Goal: Use online tool/utility: Utilize a website feature to perform a specific function

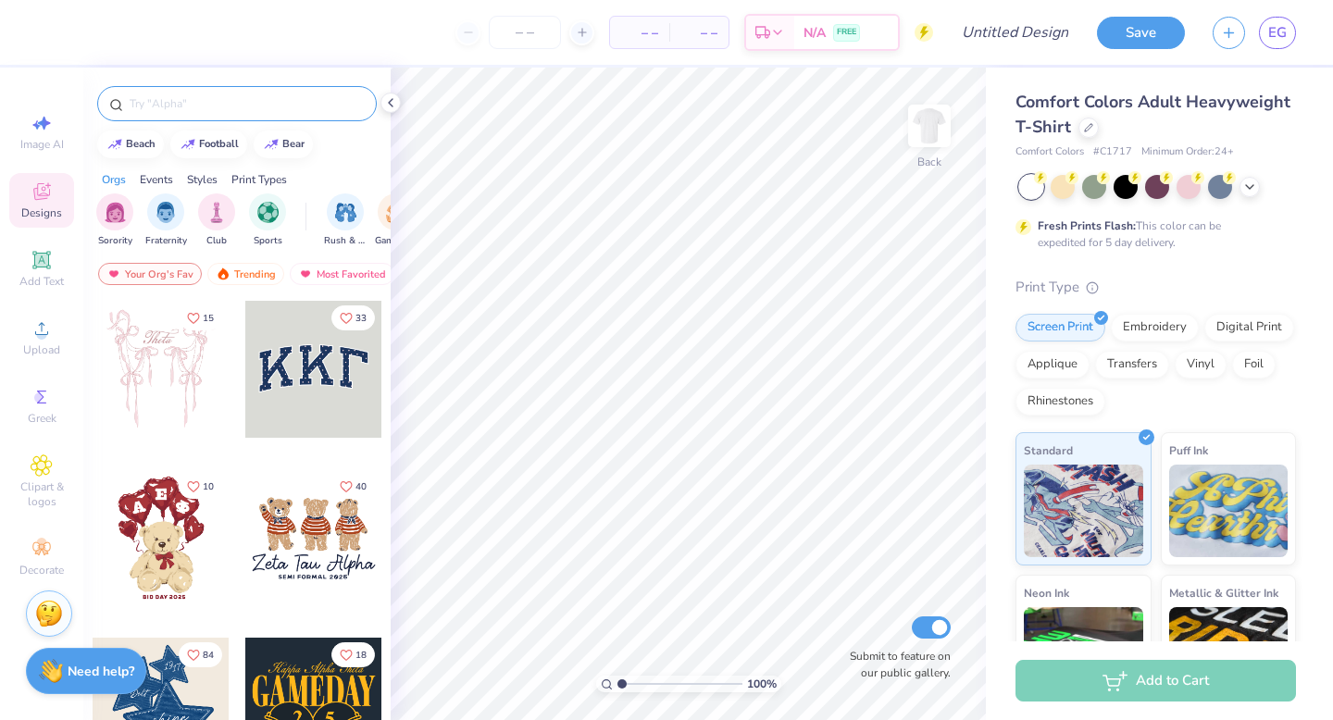
click at [214, 102] on input "text" at bounding box center [246, 103] width 237 height 19
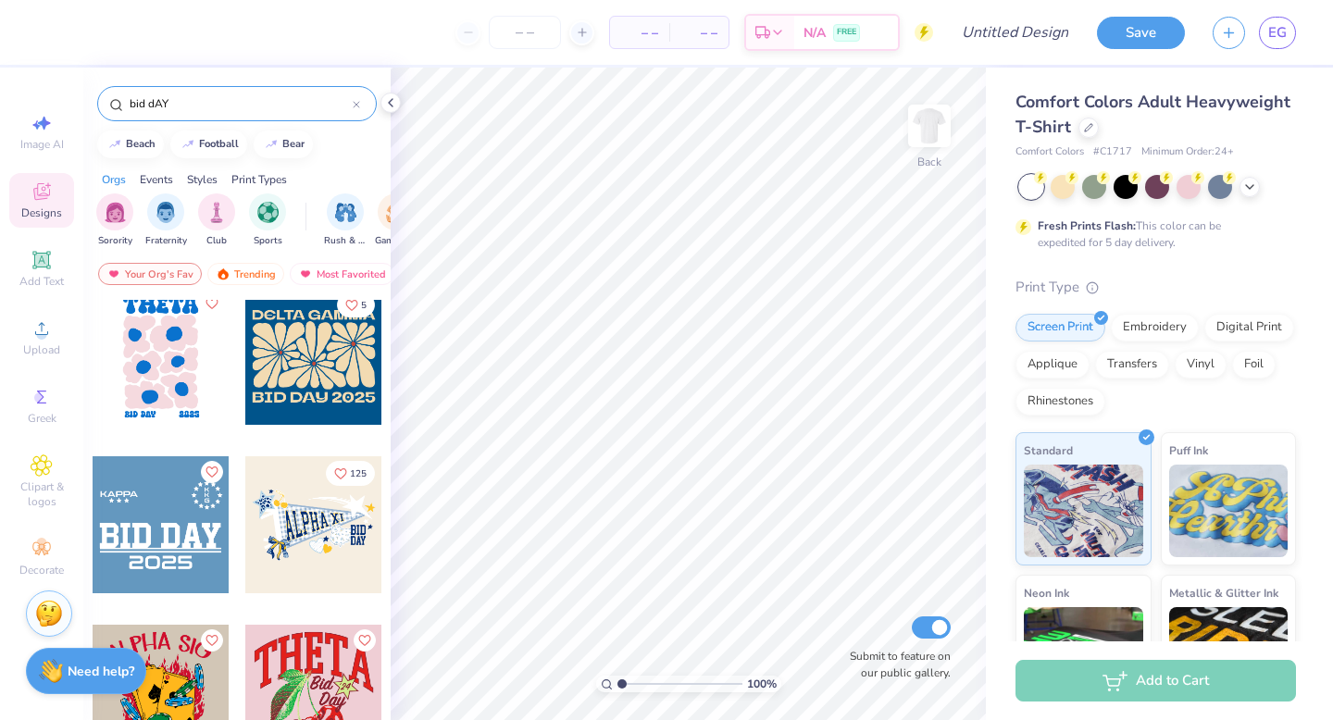
scroll to position [2709, 0]
type input "bid dAY"
click at [337, 361] on div at bounding box center [313, 355] width 137 height 137
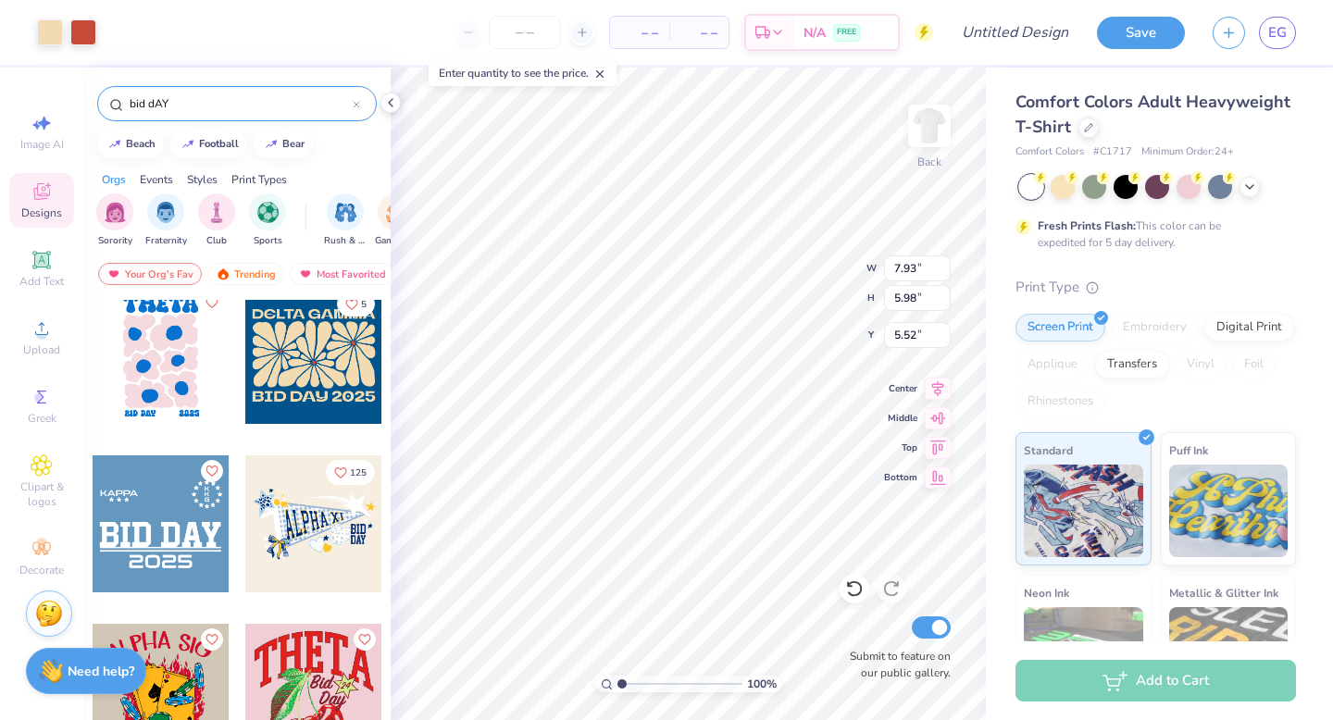
type input "5.52"
type input "4.04"
type input "12.61"
type input "9.51"
type input "4.34"
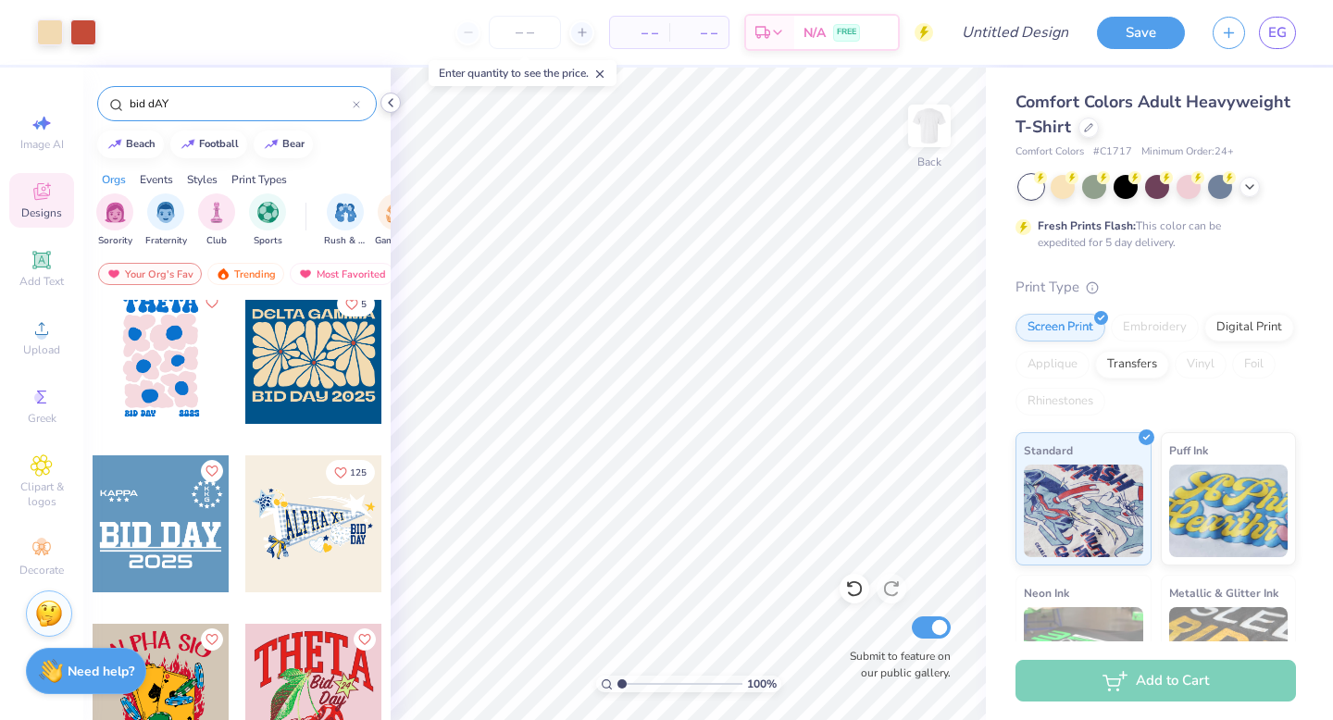
click at [389, 98] on icon at bounding box center [390, 102] width 15 height 15
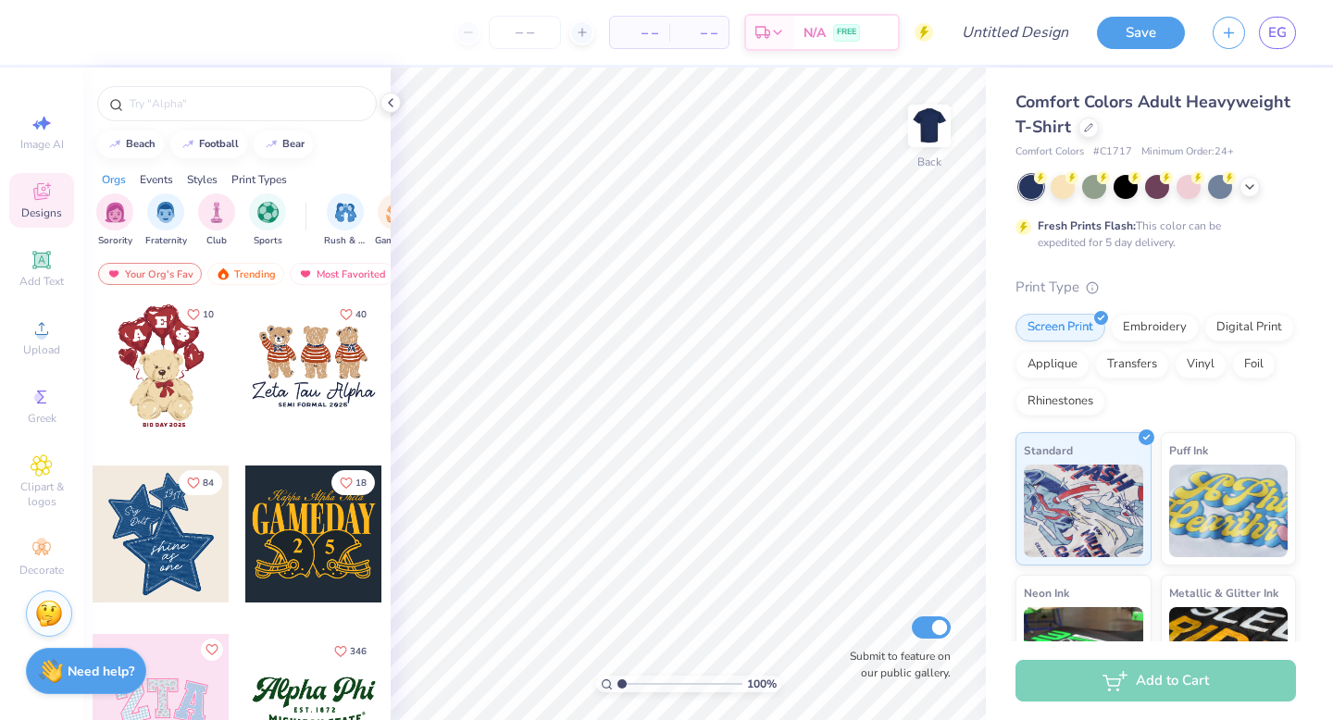
scroll to position [174, 0]
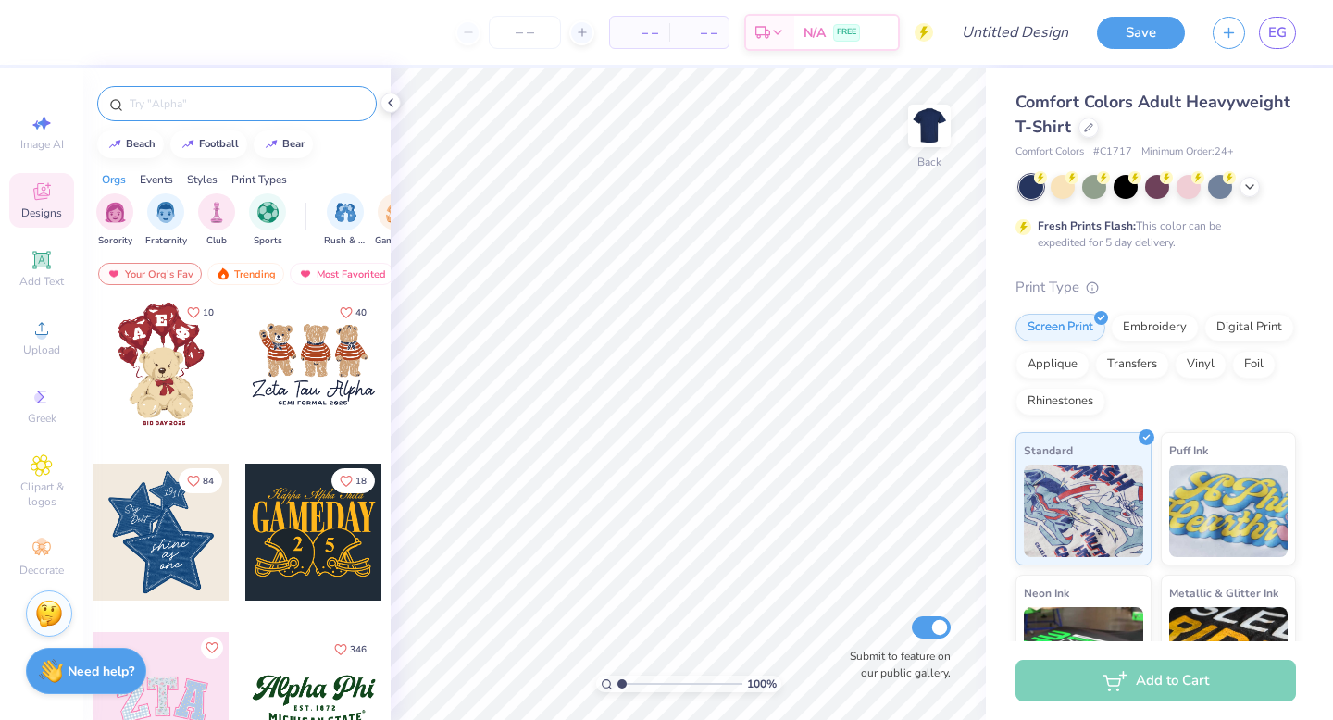
click at [223, 108] on input "text" at bounding box center [246, 103] width 237 height 19
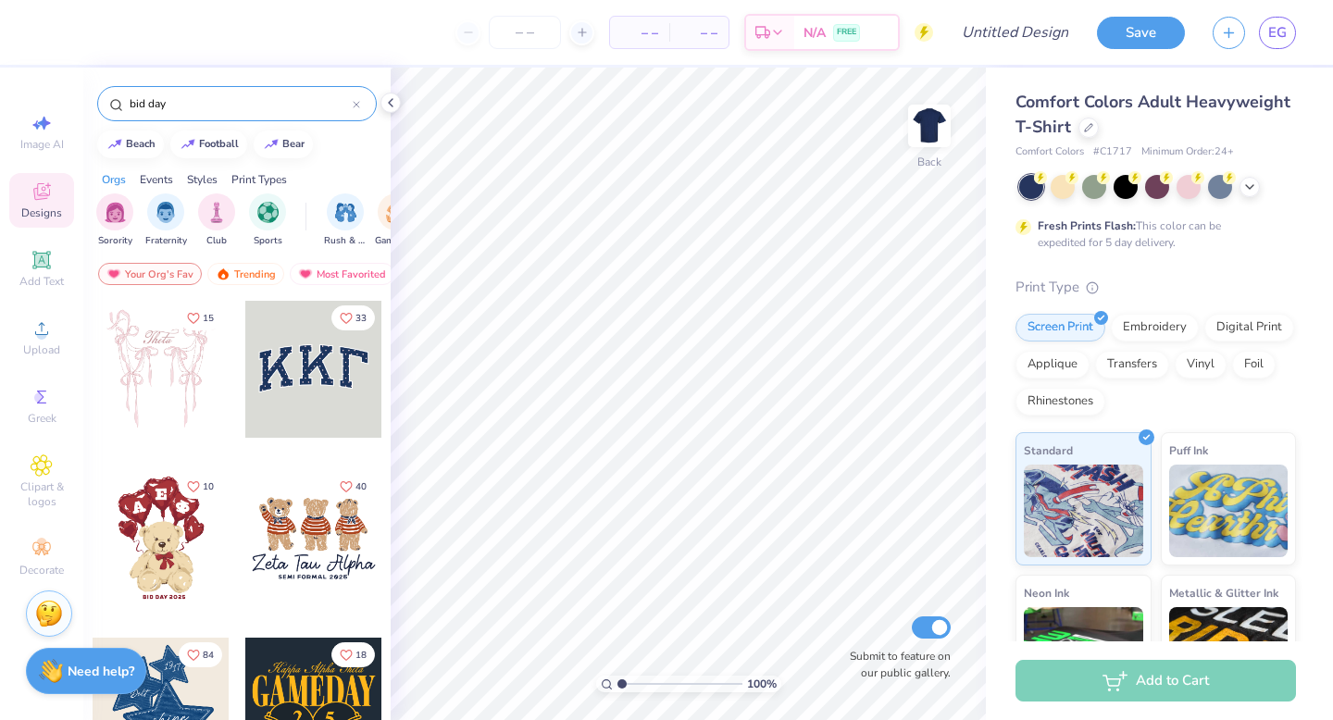
type input "bid day"
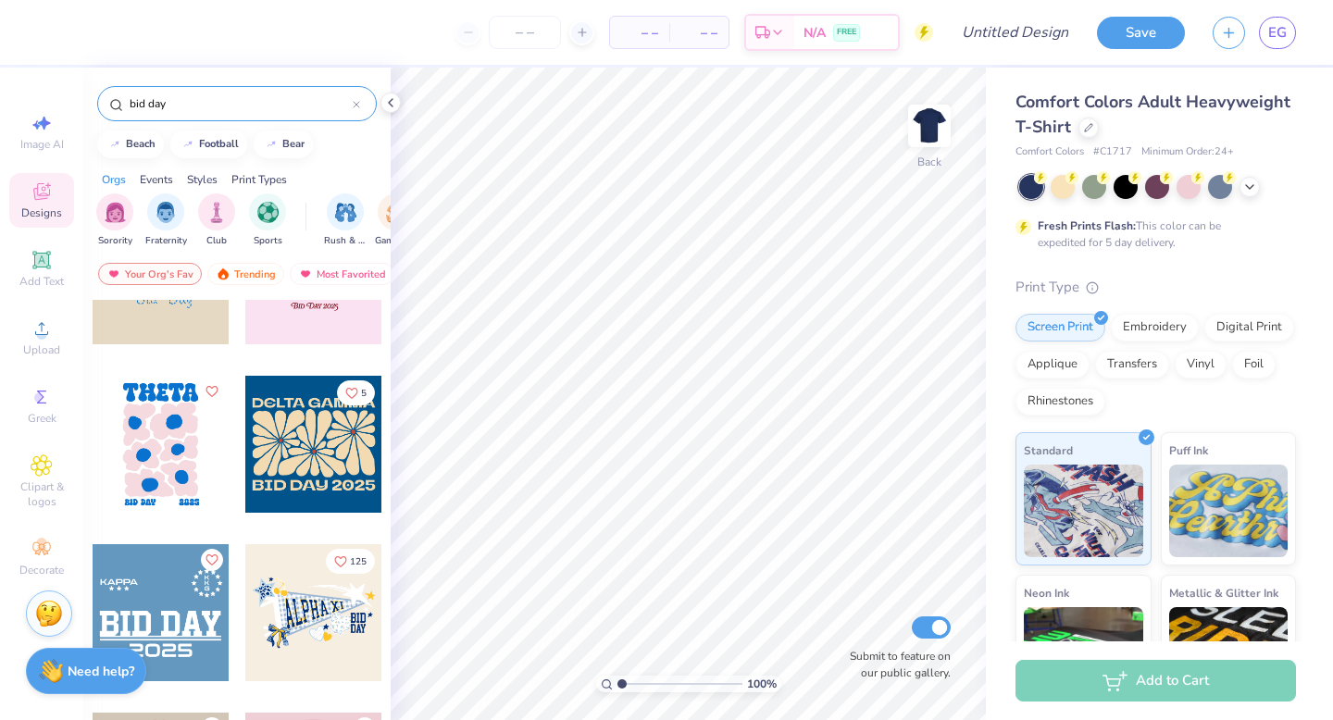
scroll to position [2621, 0]
click at [290, 436] on div at bounding box center [313, 443] width 137 height 137
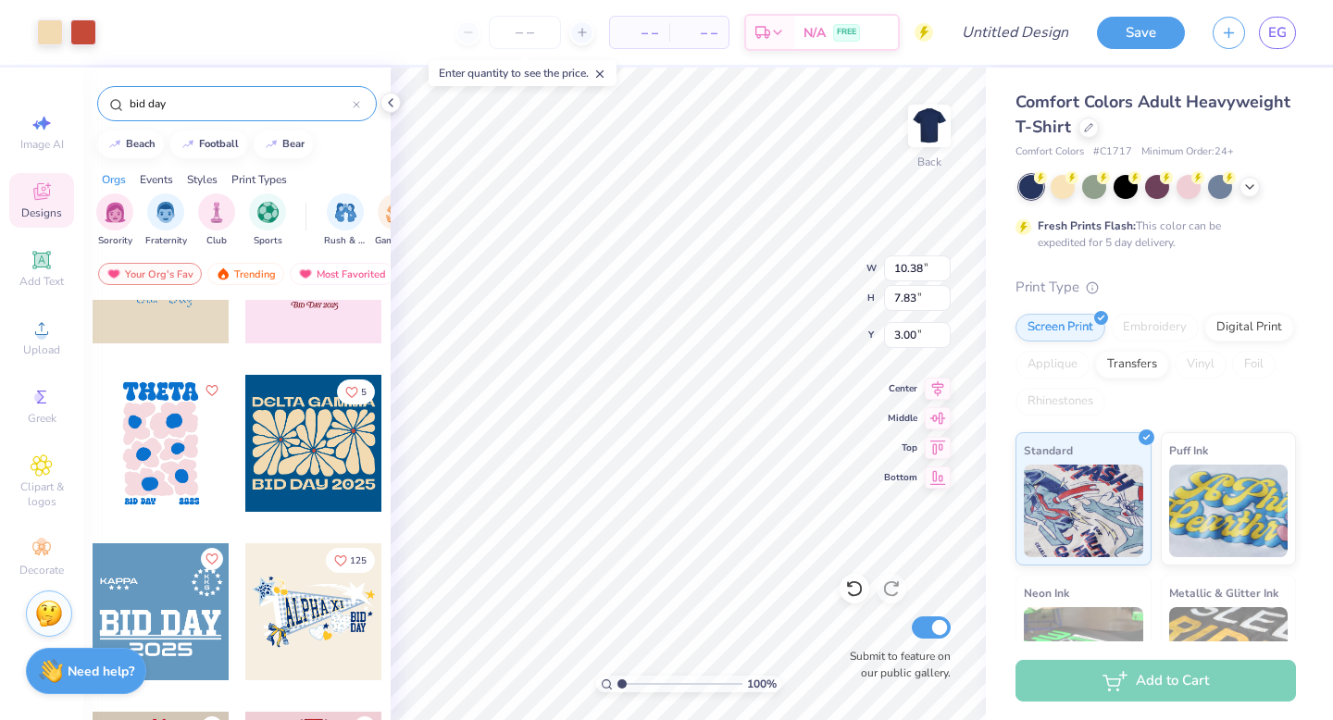
type input "10.38"
type input "7.83"
type input "4.97"
type input "11.77"
type input "8.88"
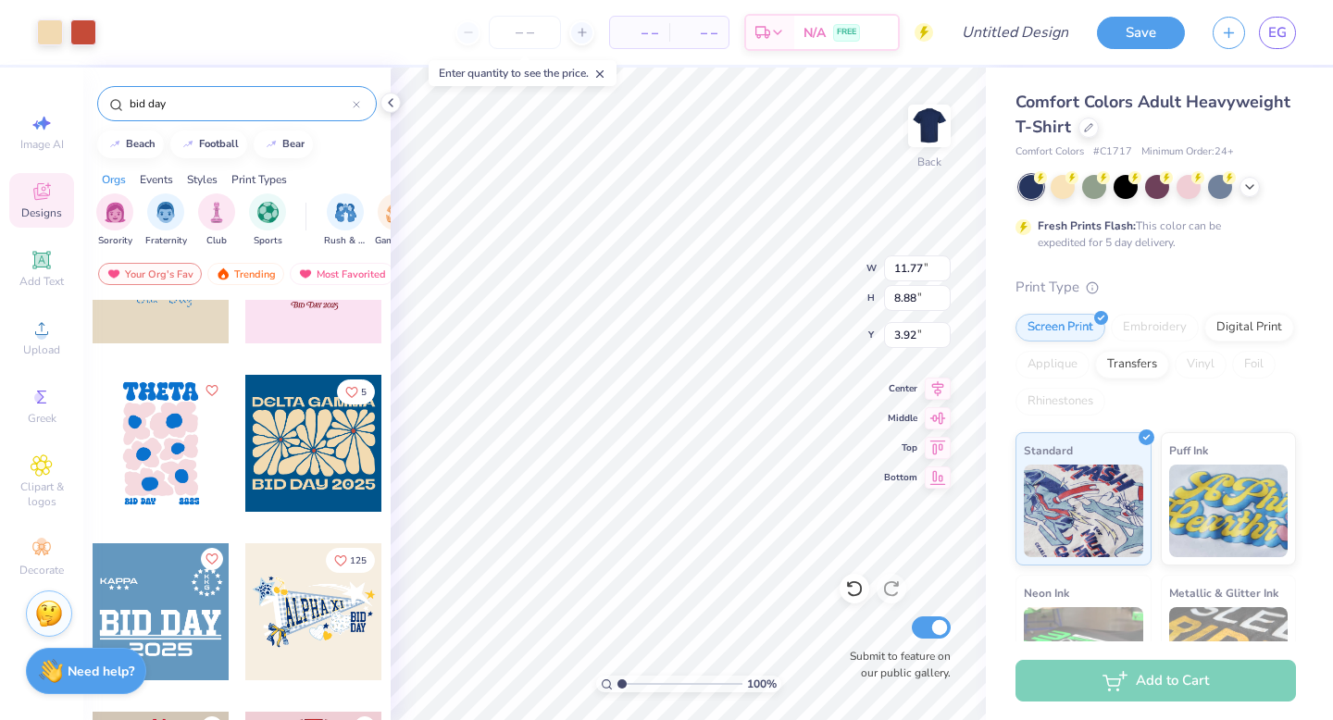
type input "4.89"
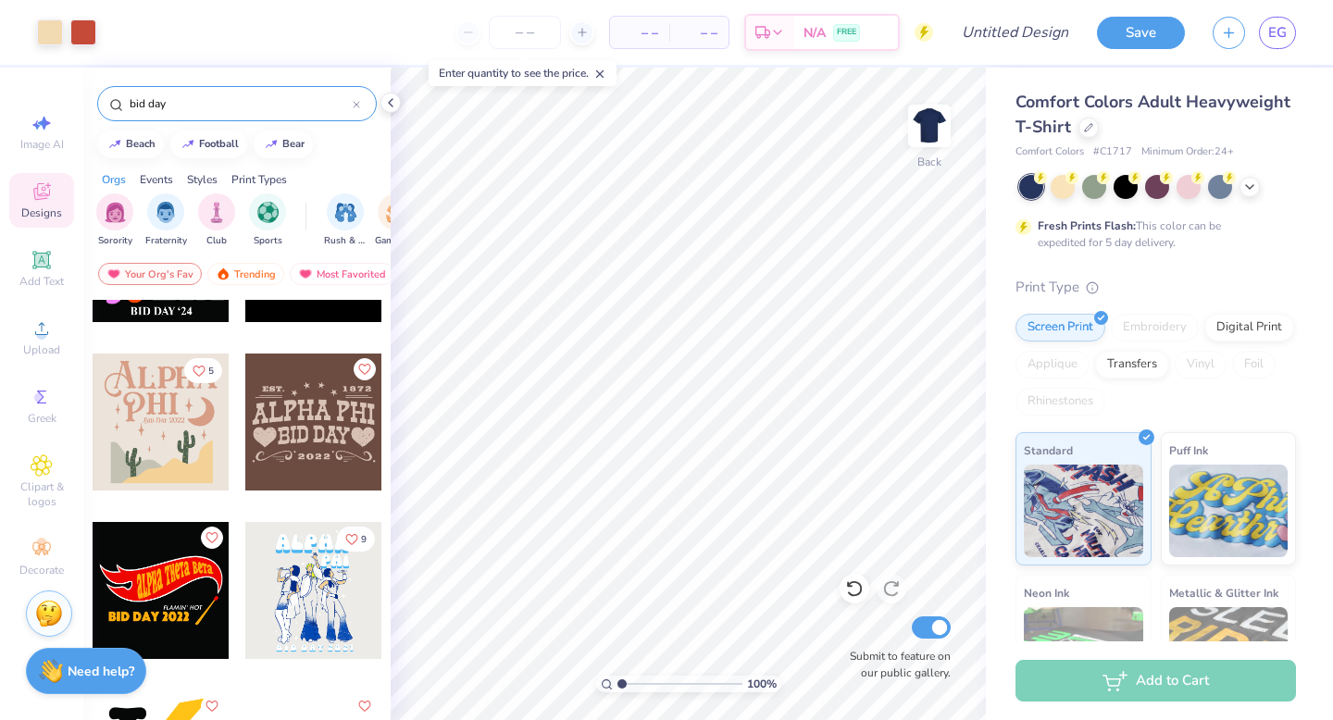
scroll to position [4161, 0]
